Goal: Communication & Community: Connect with others

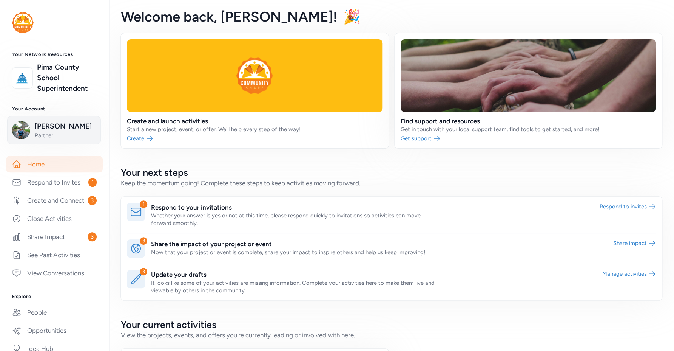
scroll to position [142, 0]
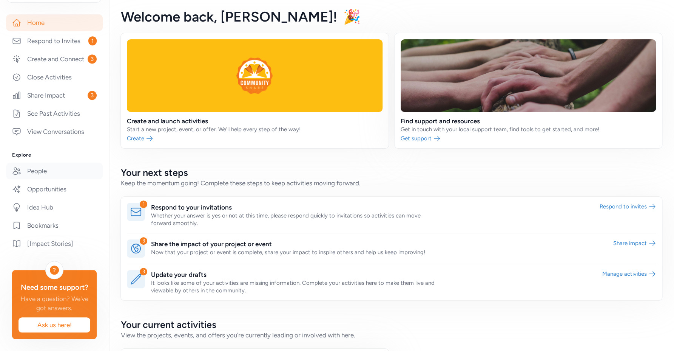
click at [55, 179] on link "People" at bounding box center [54, 170] width 97 height 17
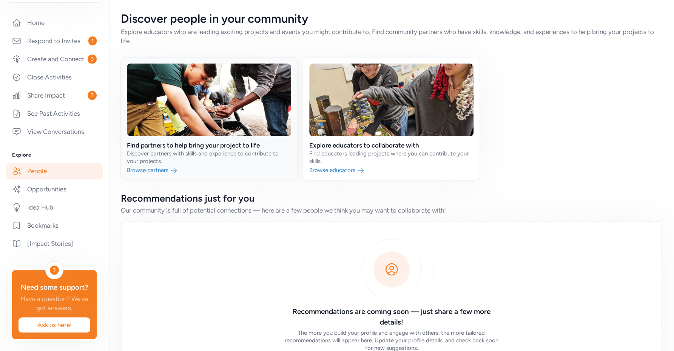
click at [184, 153] on link at bounding box center [209, 118] width 176 height 122
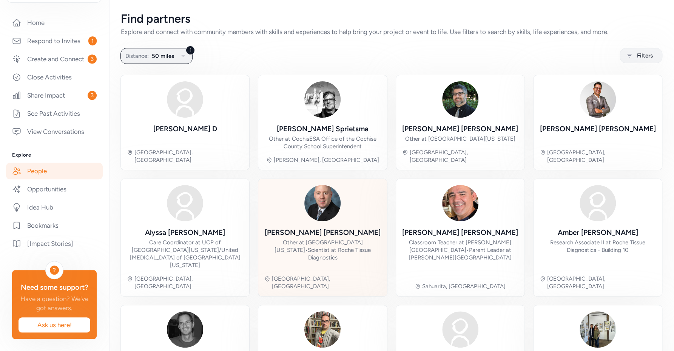
click at [320, 211] on img at bounding box center [323, 203] width 36 height 36
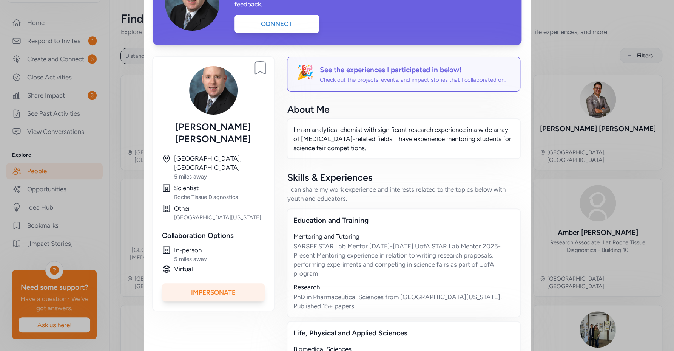
scroll to position [73, 0]
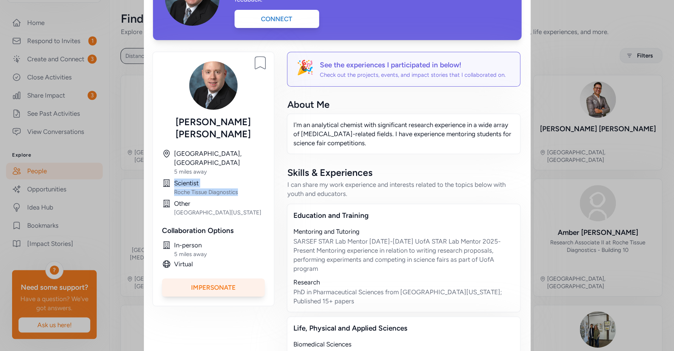
drag, startPoint x: 226, startPoint y: 170, endPoint x: 169, endPoint y: 171, distance: 57.4
click at [169, 178] on div "Scientist Roche Tissue Diagnostics" at bounding box center [213, 186] width 103 height 17
click at [368, 147] on div "I'm an analytical chemist with significant research experience in a wide array …" at bounding box center [404, 133] width 234 height 41
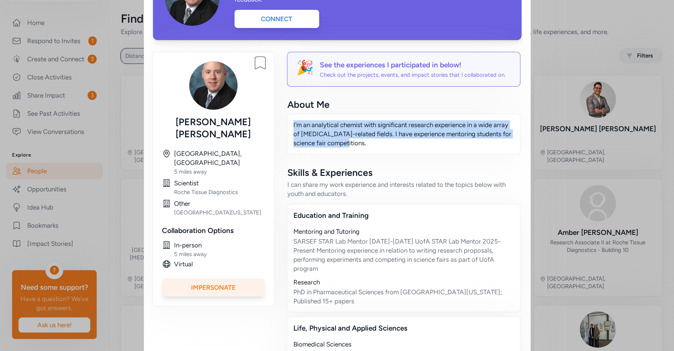
drag, startPoint x: 344, startPoint y: 142, endPoint x: 319, endPoint y: 141, distance: 24.6
click at [294, 126] on p "I'm an analytical chemist with significant research experience in a wide array …" at bounding box center [404, 133] width 221 height 27
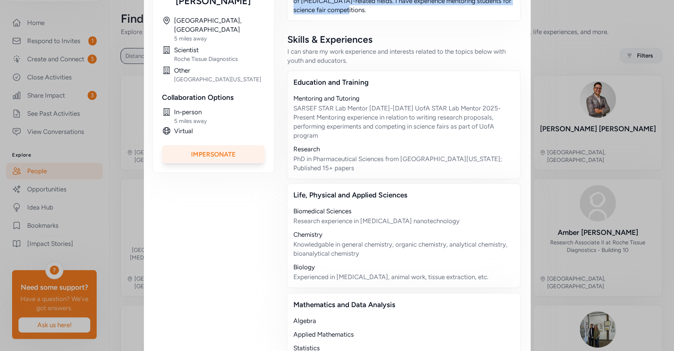
scroll to position [288, 0]
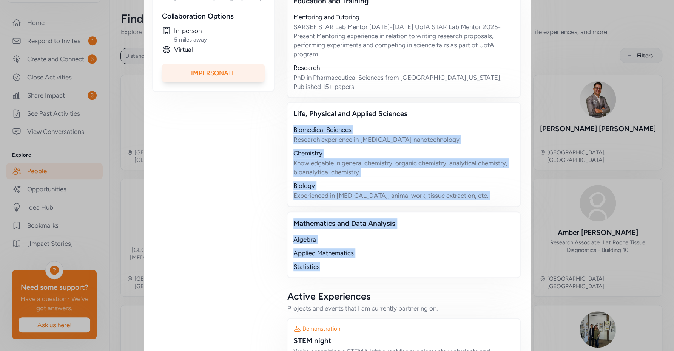
drag, startPoint x: 328, startPoint y: 263, endPoint x: 278, endPoint y: 118, distance: 153.1
click at [278, 118] on div "Bookmark person Derek Reichel Tucson, AZ 5 miles away Scientist Roche Tissue Di…" at bounding box center [337, 124] width 369 height 572
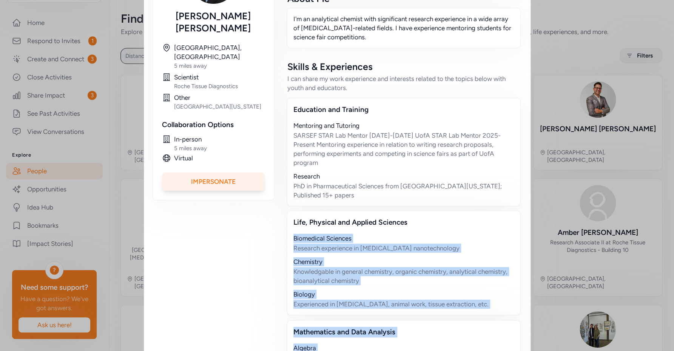
scroll to position [0, 0]
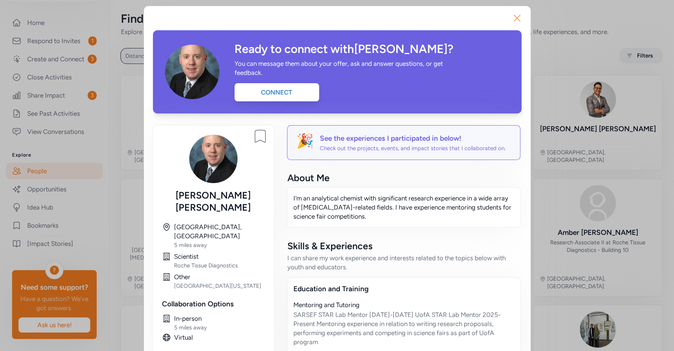
click at [514, 20] on icon "button" at bounding box center [517, 18] width 6 height 6
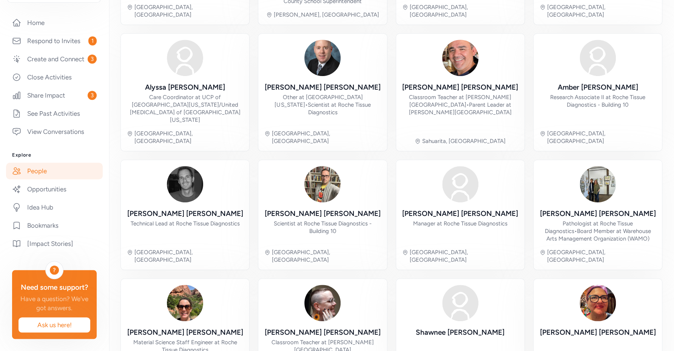
scroll to position [13, 0]
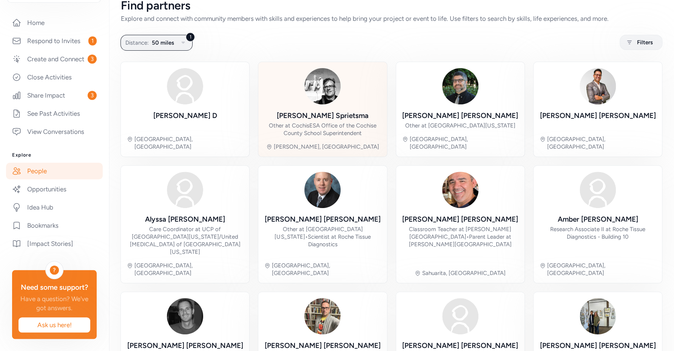
click at [310, 131] on div "Other at CochisESA Office of the Cochise County School Superintendent" at bounding box center [322, 129] width 116 height 15
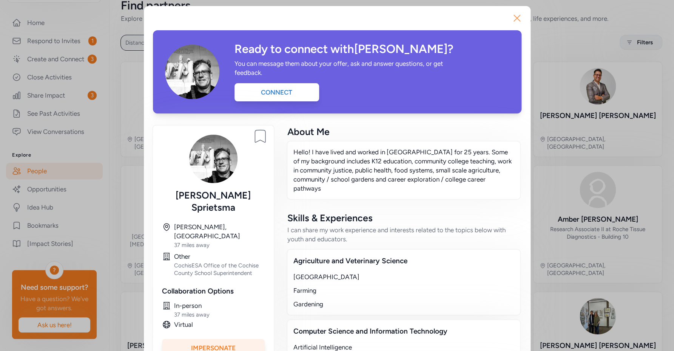
click at [513, 17] on icon "button" at bounding box center [517, 18] width 12 height 12
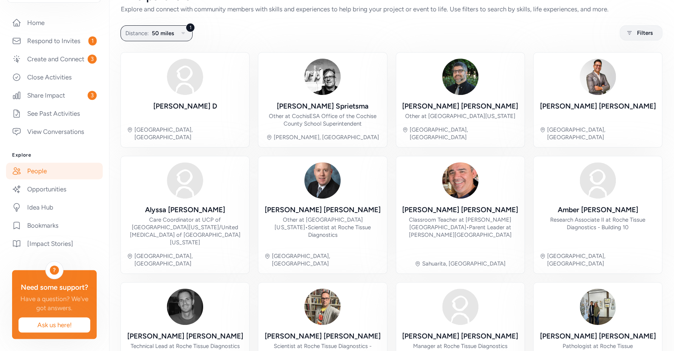
scroll to position [18, 0]
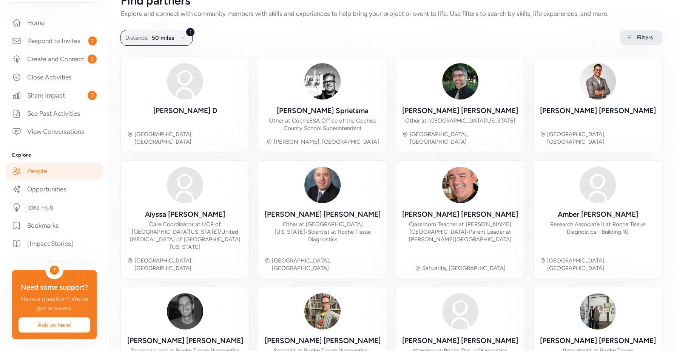
click at [637, 39] on span "Filters" at bounding box center [645, 37] width 16 height 9
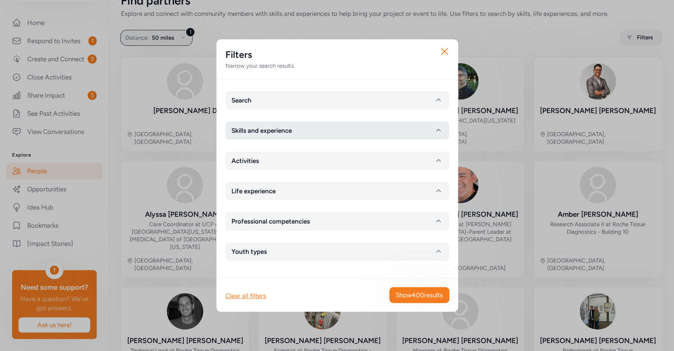
click at [345, 128] on button "Skills and experience" at bounding box center [338, 130] width 224 height 18
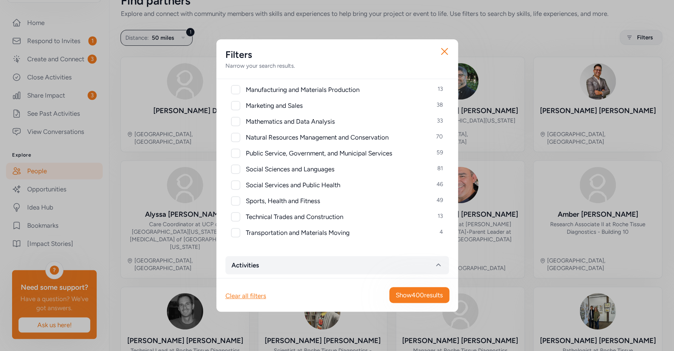
scroll to position [337, 0]
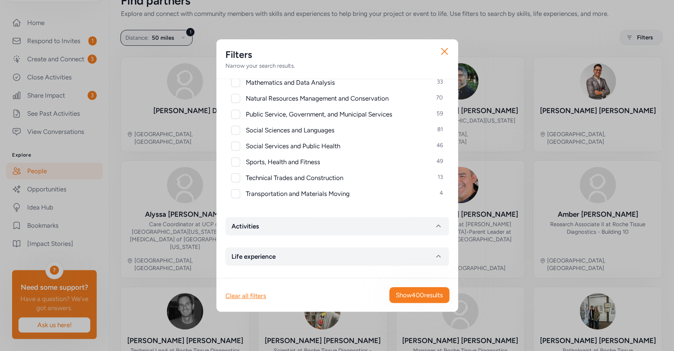
click at [235, 177] on div at bounding box center [235, 177] width 9 height 9
click at [235, 176] on icon at bounding box center [235, 177] width 5 height 5
checkbox input "false"
click at [303, 223] on button "Activities" at bounding box center [338, 226] width 224 height 18
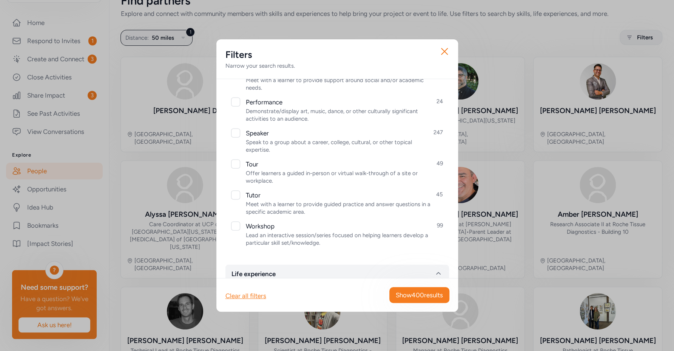
scroll to position [820, 0]
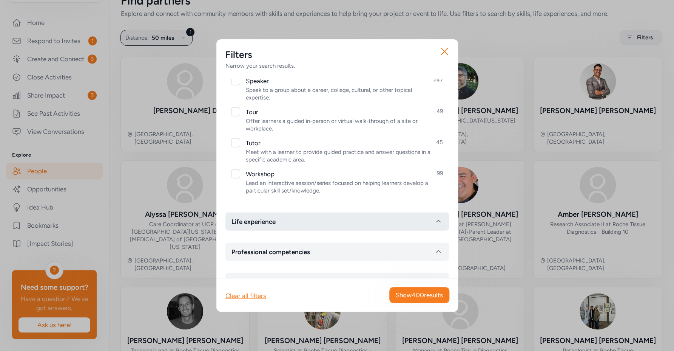
click at [348, 218] on button "Life experience" at bounding box center [338, 221] width 224 height 18
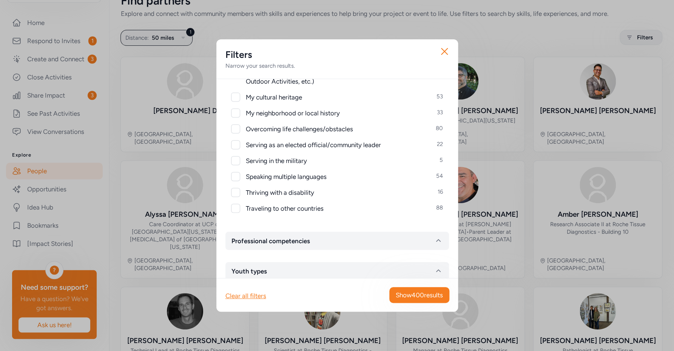
scroll to position [1019, 0]
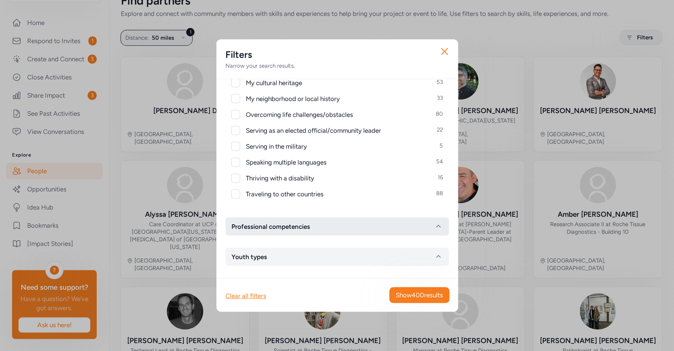
click at [379, 227] on button "Professional competencies" at bounding box center [338, 226] width 224 height 18
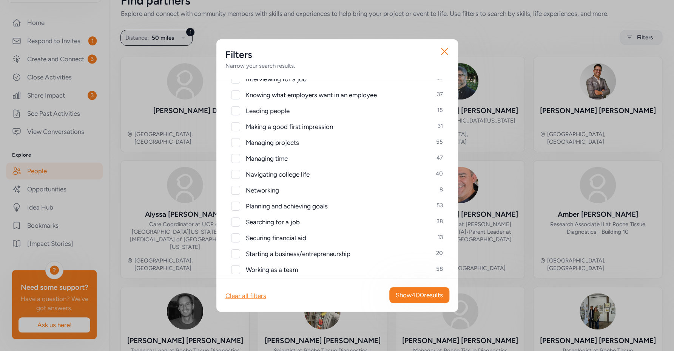
scroll to position [1358, 0]
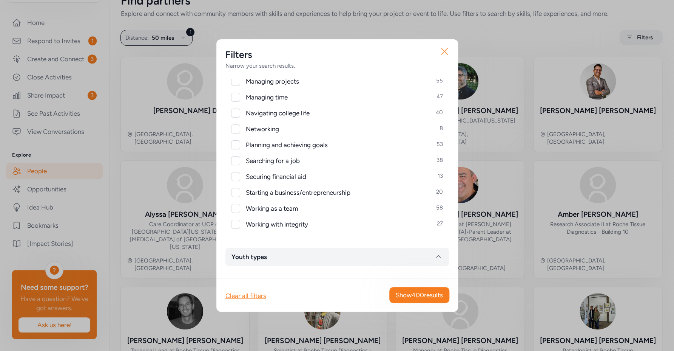
click at [447, 49] on icon "button" at bounding box center [445, 51] width 6 height 6
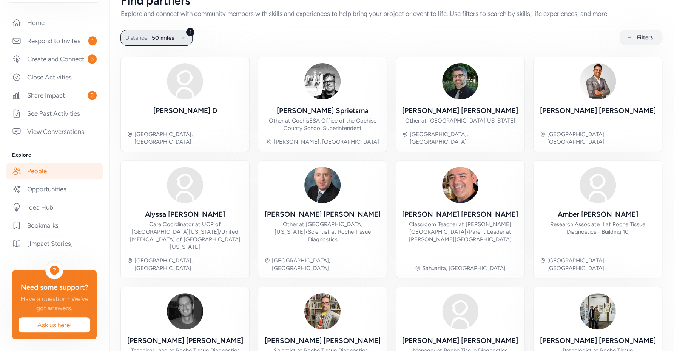
click at [158, 36] on span "50 miles" at bounding box center [163, 37] width 22 height 9
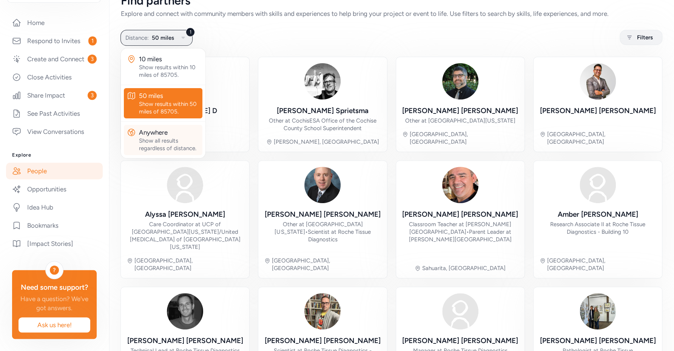
click at [172, 135] on div "Anywhere" at bounding box center [169, 132] width 60 height 9
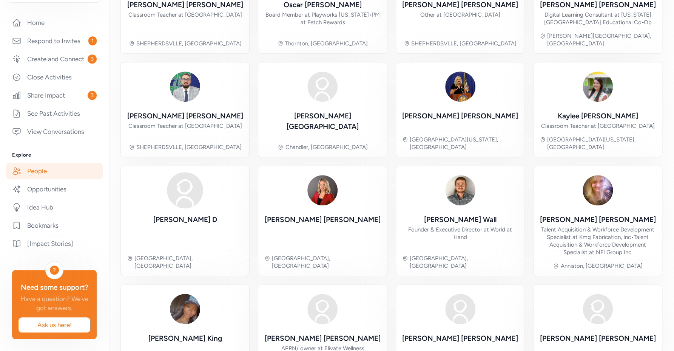
scroll to position [6, 0]
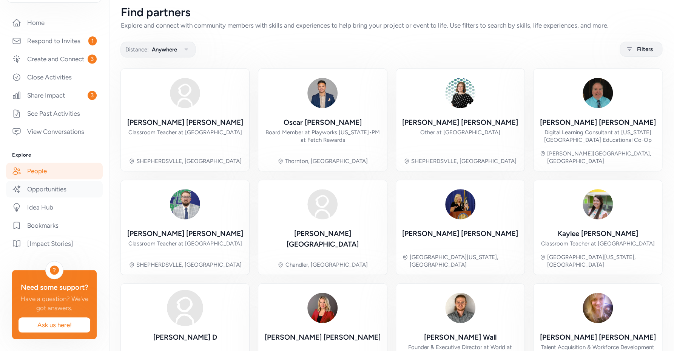
click at [55, 195] on link "Opportunities" at bounding box center [54, 189] width 97 height 17
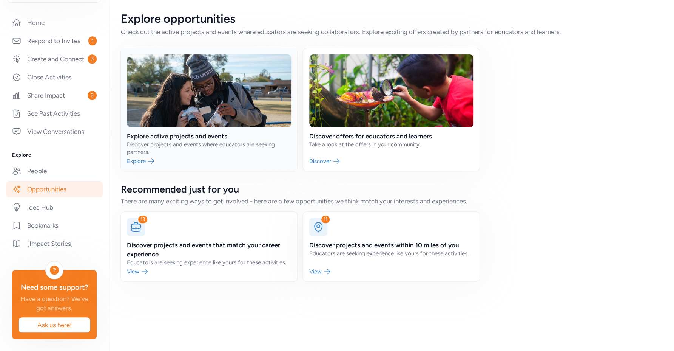
click at [163, 138] on link at bounding box center [209, 109] width 176 height 122
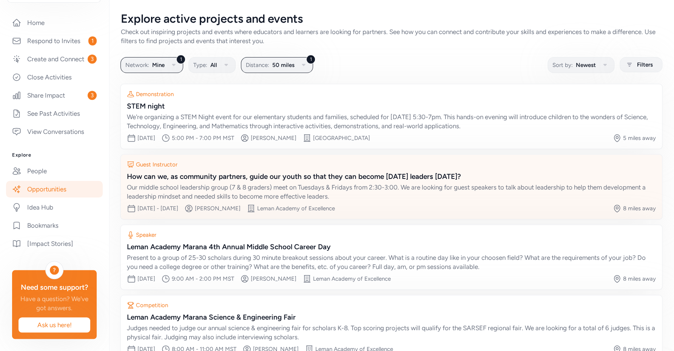
scroll to position [47, 0]
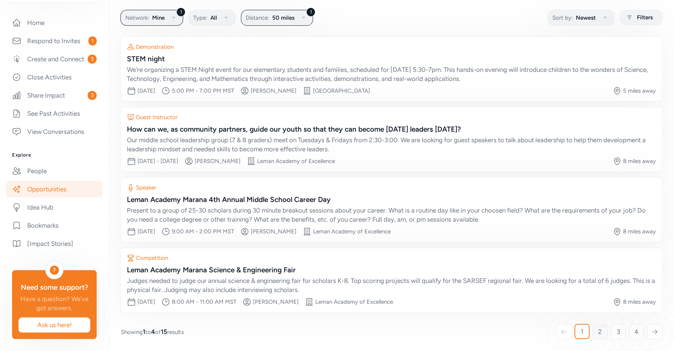
click at [598, 331] on span "2" at bounding box center [600, 331] width 4 height 9
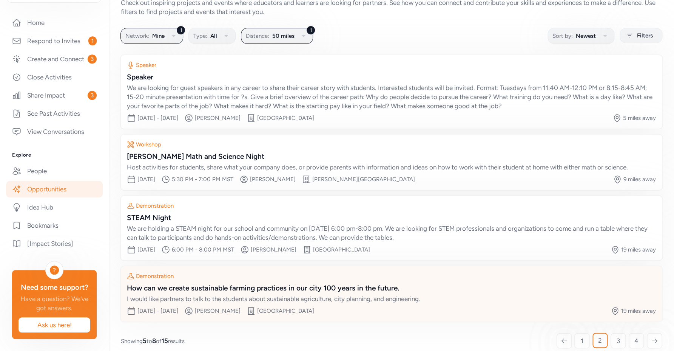
scroll to position [38, 0]
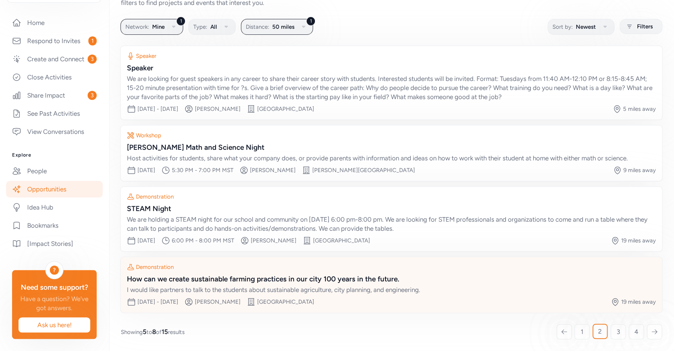
click at [350, 278] on div "How can we create sustainable farming practices in our city 100 years in the fu…" at bounding box center [391, 279] width 529 height 11
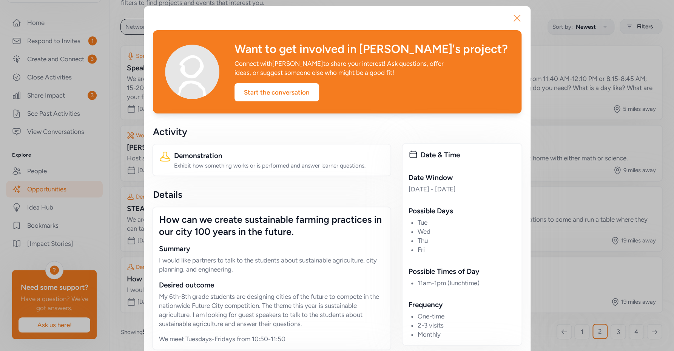
click at [511, 16] on icon "button" at bounding box center [517, 18] width 12 height 12
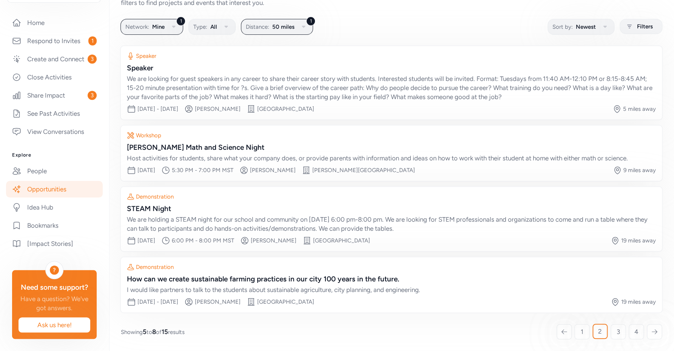
click at [76, 197] on link "Opportunities" at bounding box center [54, 189] width 97 height 17
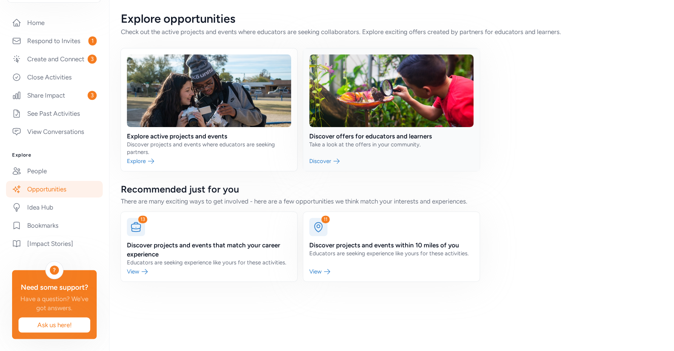
click at [322, 161] on link at bounding box center [391, 109] width 176 height 122
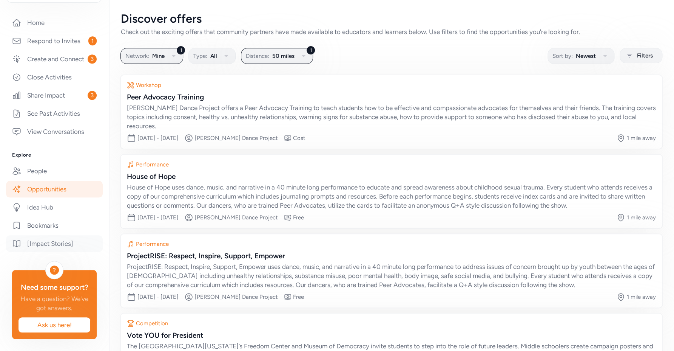
click at [54, 250] on link "[Impact Stories]" at bounding box center [54, 243] width 97 height 17
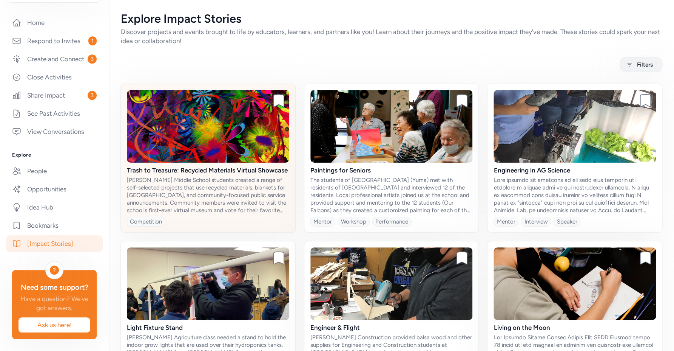
scroll to position [85, 0]
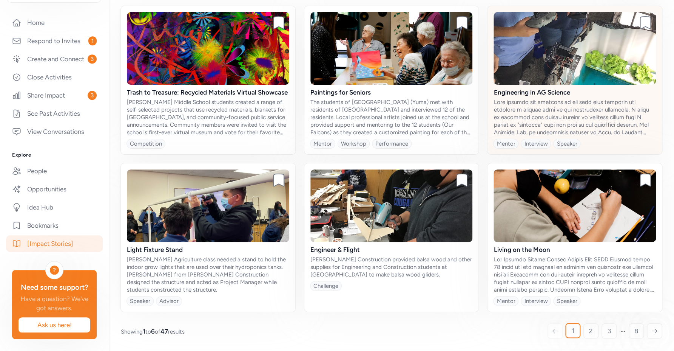
click at [543, 88] on div "Engineering in AG Science" at bounding box center [575, 92] width 162 height 9
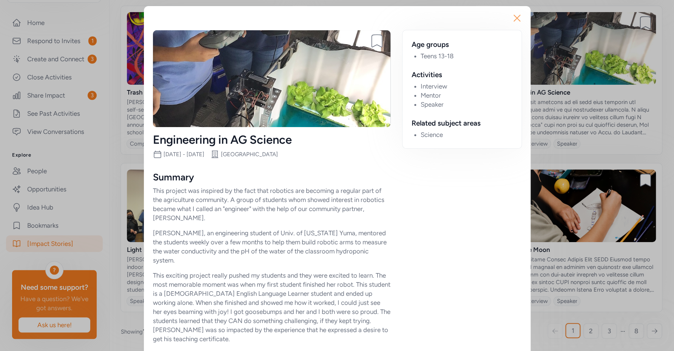
click at [513, 19] on icon "button" at bounding box center [517, 18] width 12 height 12
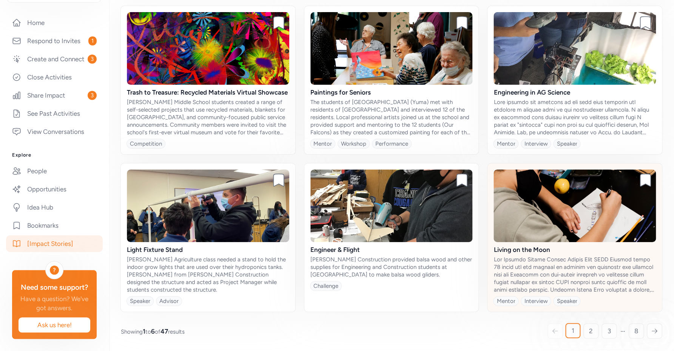
click at [537, 258] on div at bounding box center [575, 274] width 162 height 38
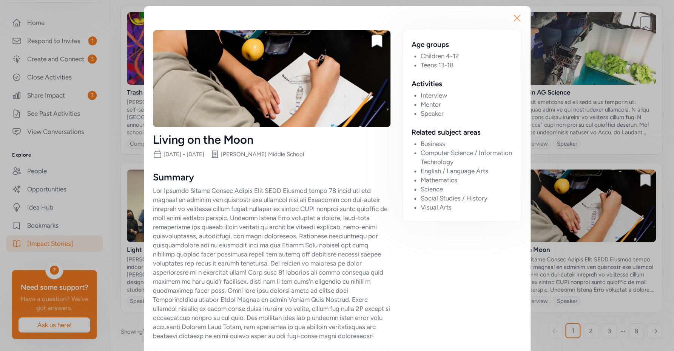
click at [514, 17] on icon "button" at bounding box center [517, 18] width 12 height 12
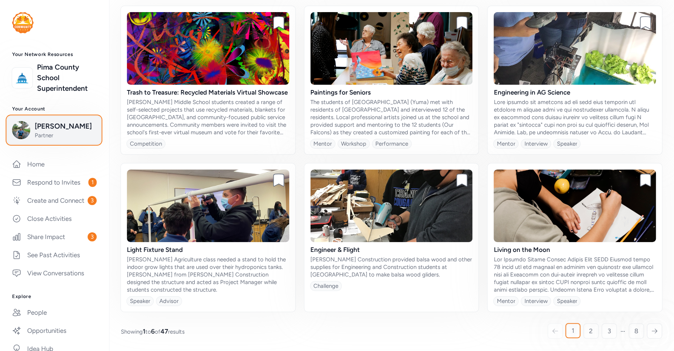
click at [61, 135] on span "Partner" at bounding box center [65, 135] width 61 height 8
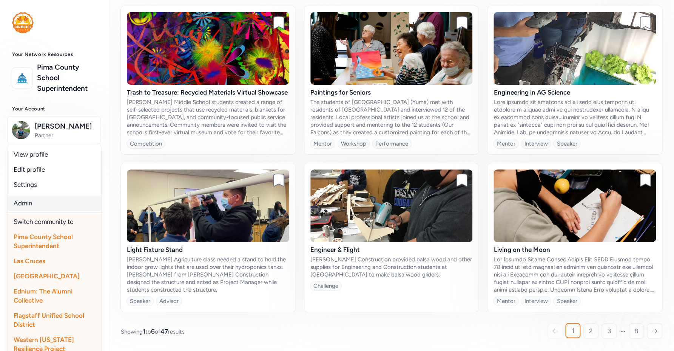
click at [44, 206] on link "Admin" at bounding box center [55, 202] width 94 height 15
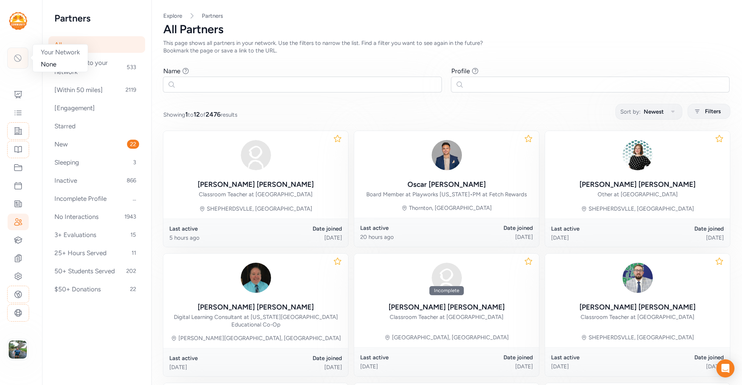
click at [17, 58] on icon at bounding box center [17, 58] width 9 height 9
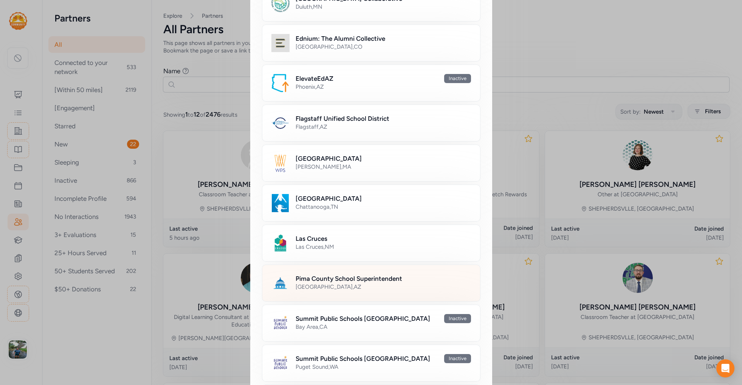
scroll to position [250, 0]
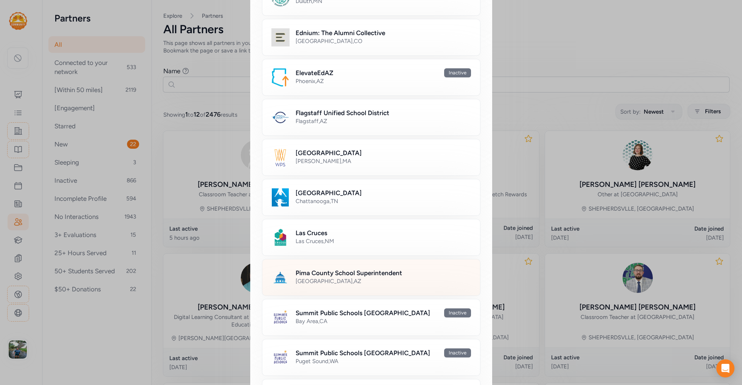
click at [318, 272] on h2 "Pima County School Superintendent" at bounding box center [348, 273] width 107 height 9
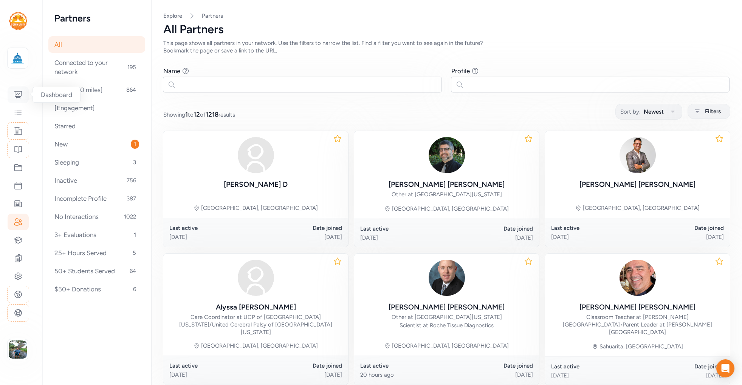
click at [16, 94] on icon at bounding box center [18, 94] width 9 height 9
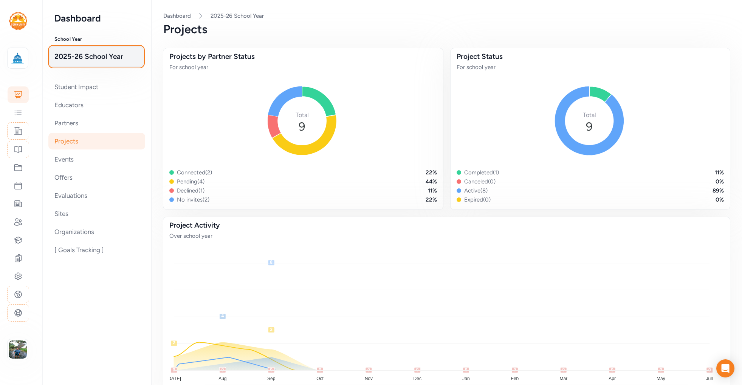
click at [101, 61] on span "2025-26 School Year" at bounding box center [96, 56] width 84 height 11
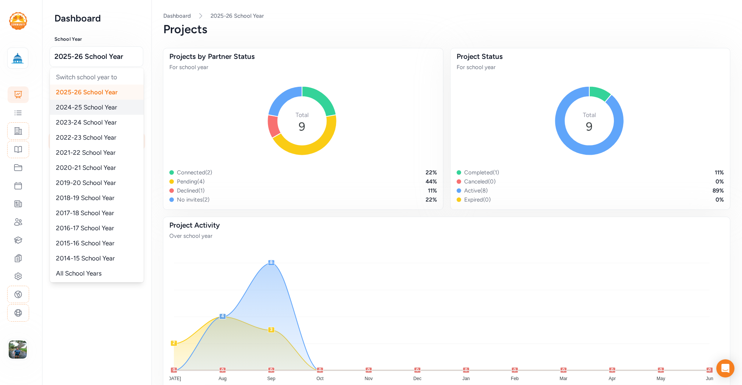
click at [93, 105] on span "2024-25 School Year" at bounding box center [86, 108] width 61 height 8
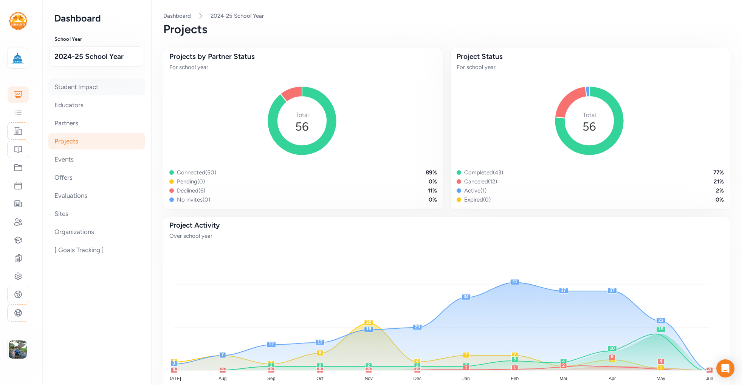
click at [93, 88] on div "Student Impact" at bounding box center [96, 87] width 97 height 17
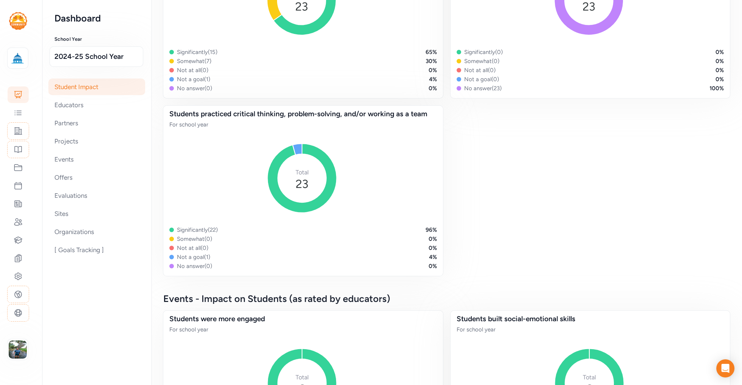
scroll to position [599, 0]
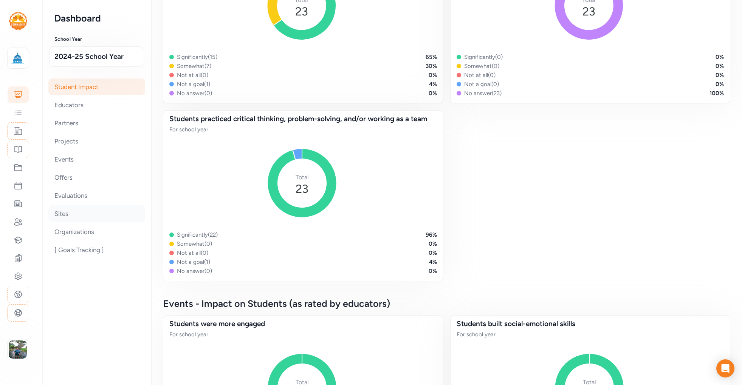
click at [69, 217] on div "Sites" at bounding box center [96, 214] width 97 height 17
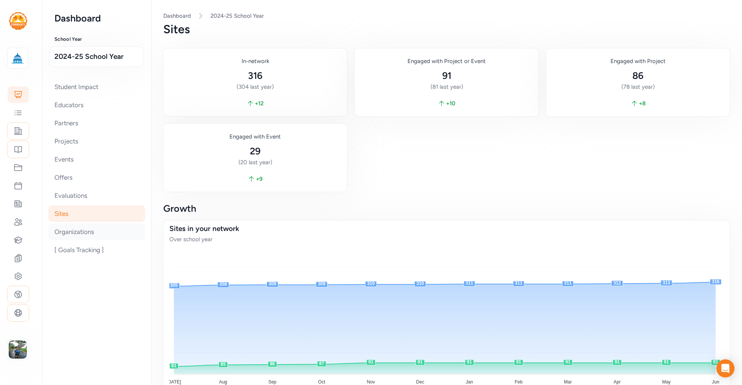
click at [82, 234] on div "Organizations" at bounding box center [96, 232] width 97 height 17
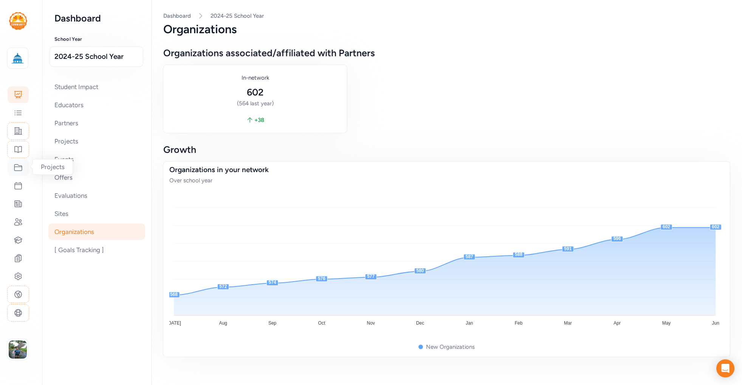
click at [19, 166] on icon at bounding box center [18, 167] width 9 height 9
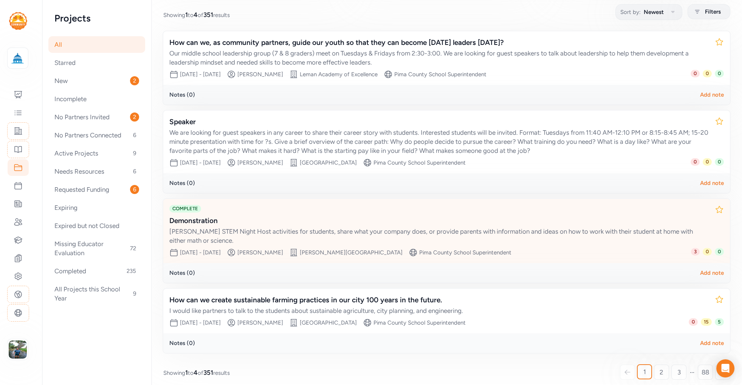
scroll to position [105, 0]
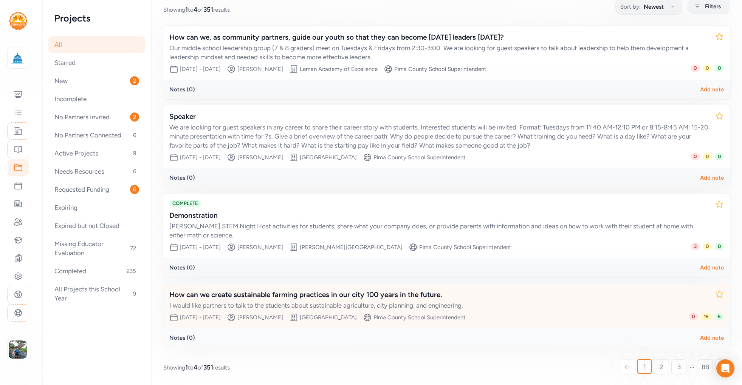
click at [338, 296] on div "How can we create sustainable farming practices in our city 100 years in the fu…" at bounding box center [438, 295] width 539 height 11
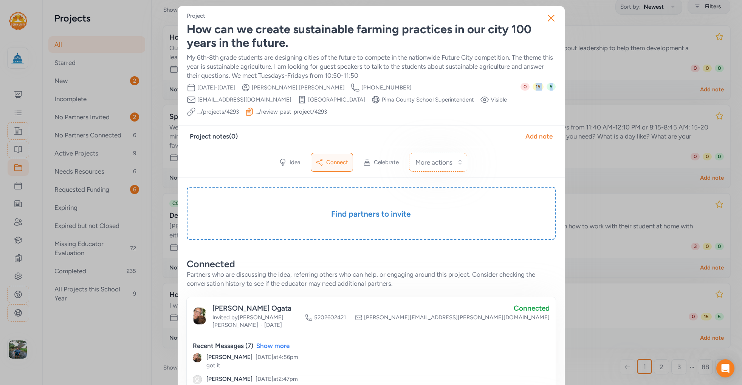
drag, startPoint x: 552, startPoint y: 93, endPoint x: 538, endPoint y: 95, distance: 14.9
click at [543, 98] on div "0 15 5" at bounding box center [537, 99] width 35 height 33
click at [546, 88] on div "0 15 5" at bounding box center [537, 99] width 35 height 33
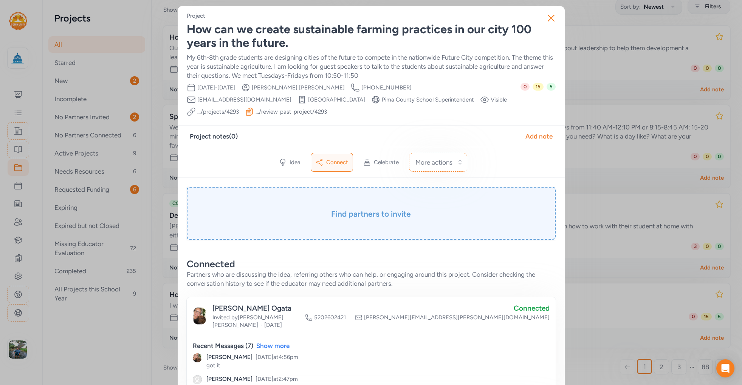
click at [388, 217] on h3 "Find partners to invite" at bounding box center [371, 214] width 331 height 11
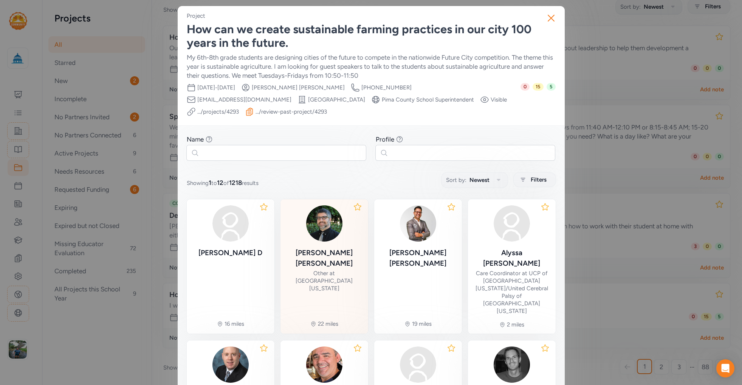
click at [329, 244] on div "[PERSON_NAME] Other at [GEOGRAPHIC_DATA][US_STATE]" at bounding box center [324, 250] width 76 height 88
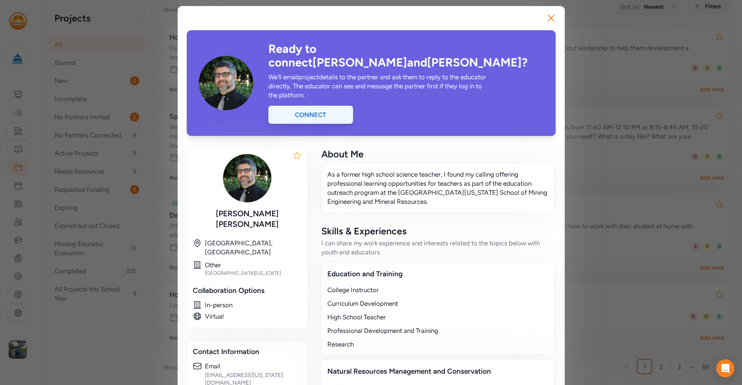
click at [312, 106] on div "Connect" at bounding box center [310, 115] width 85 height 18
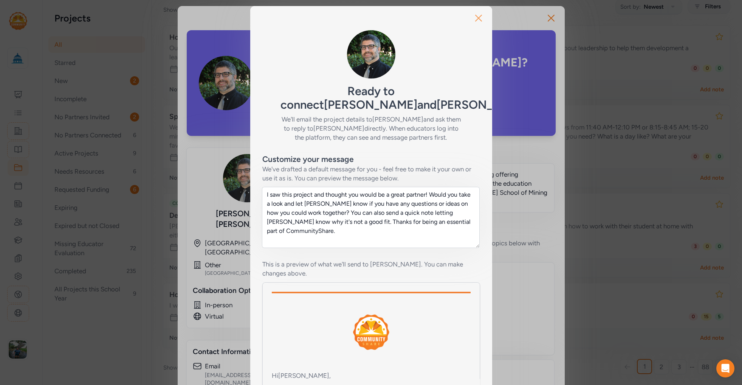
click at [475, 15] on icon "button" at bounding box center [478, 18] width 12 height 12
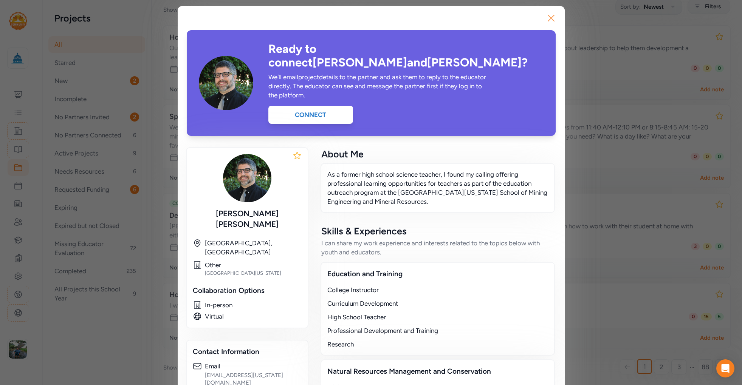
click at [548, 17] on icon "button" at bounding box center [551, 18] width 6 height 6
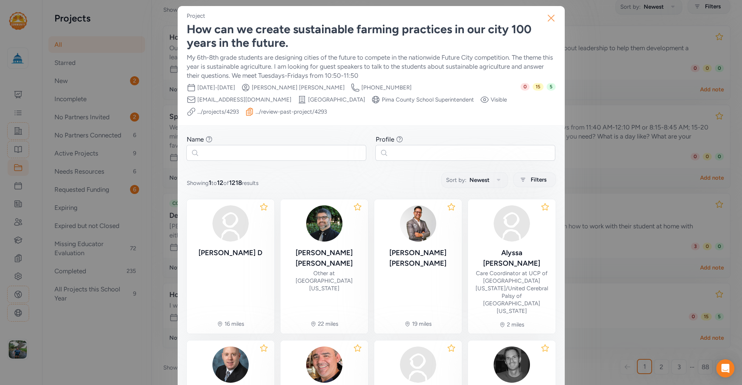
click at [552, 18] on icon "button" at bounding box center [551, 18] width 12 height 12
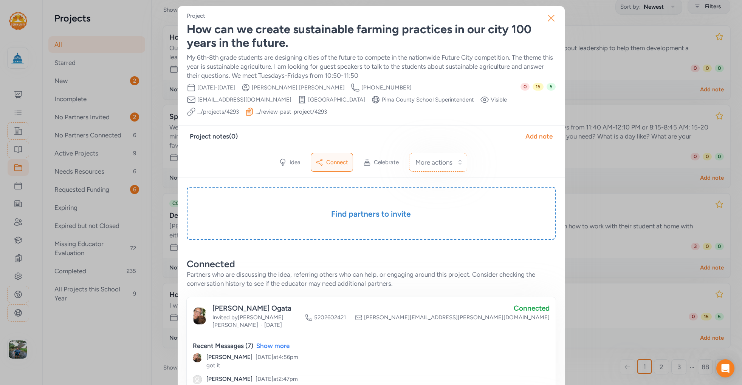
click at [548, 22] on icon "button" at bounding box center [551, 18] width 12 height 12
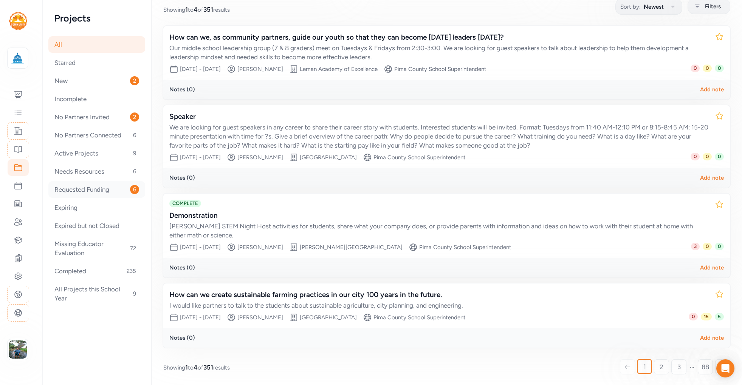
click at [98, 189] on div "Requested Funding 6" at bounding box center [96, 189] width 97 height 17
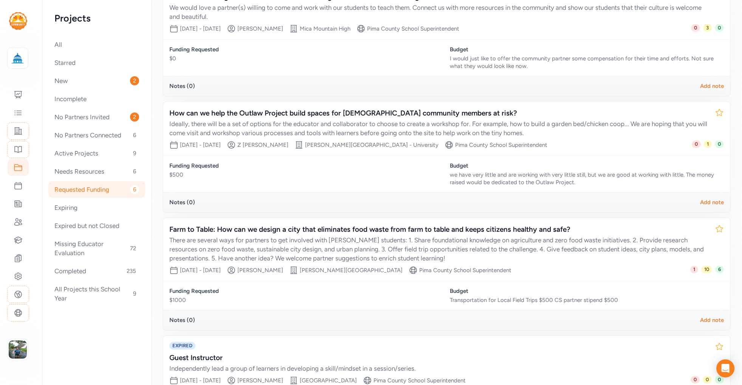
scroll to position [249, 0]
